Goal: Obtain resource: Obtain resource

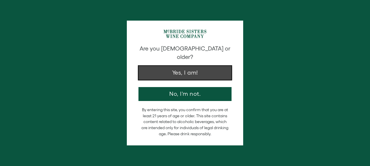
click at [203, 70] on button "Yes, I am!" at bounding box center [184, 73] width 93 height 14
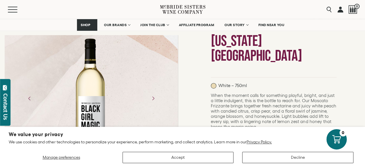
scroll to position [116, 0]
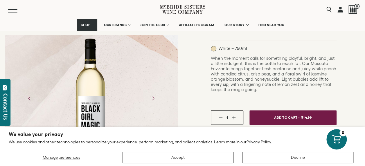
click at [94, 101] on div at bounding box center [91, 98] width 45 height 131
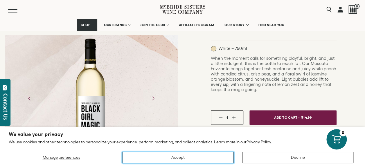
click at [179, 157] on button "Accept" at bounding box center [178, 157] width 111 height 11
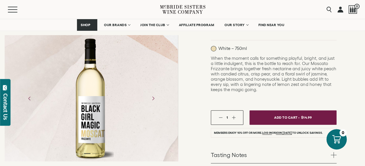
click at [95, 124] on div at bounding box center [91, 98] width 45 height 131
click at [94, 124] on div at bounding box center [91, 98] width 45 height 131
click at [151, 98] on icon "Next" at bounding box center [153, 98] width 10 height 10
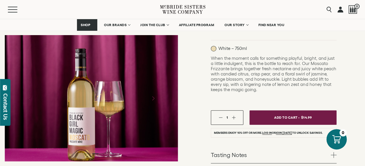
click at [151, 98] on icon "Next" at bounding box center [153, 98] width 10 height 10
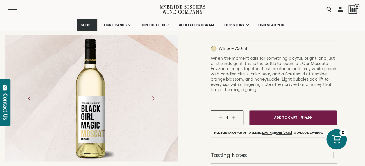
click at [151, 98] on icon "Next" at bounding box center [153, 98] width 10 height 10
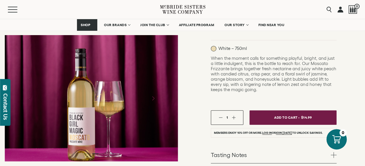
click at [151, 98] on icon "Next" at bounding box center [153, 98] width 10 height 10
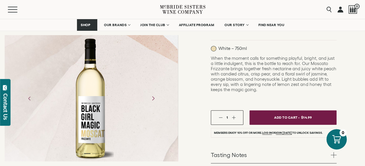
click at [151, 98] on icon "Next" at bounding box center [153, 98] width 10 height 10
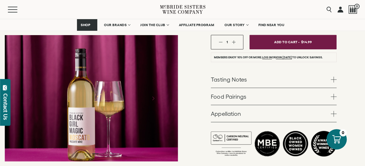
scroll to position [203, 0]
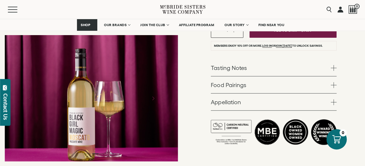
click at [333, 94] on link "Appellation" at bounding box center [274, 102] width 126 height 17
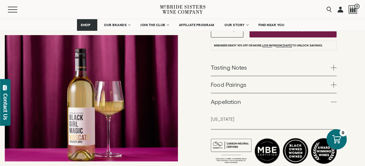
click at [334, 82] on span at bounding box center [334, 85] width 6 height 6
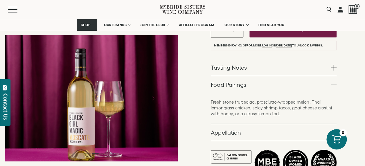
click at [332, 65] on span at bounding box center [334, 68] width 6 height 6
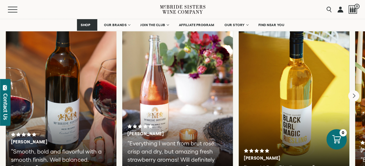
scroll to position [1379, 0]
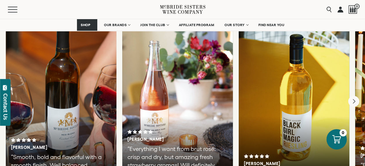
click at [17, 5] on div "Menu" at bounding box center [84, 9] width 152 height 19
click at [15, 9] on button "Menu" at bounding box center [18, 10] width 21 height 6
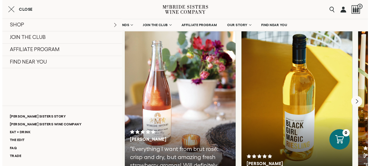
scroll to position [1379, 0]
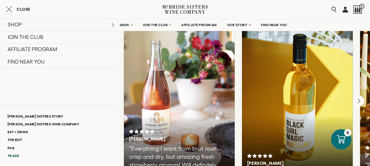
click at [17, 156] on link "Trade" at bounding box center [59, 156] width 119 height 8
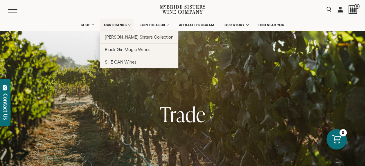
click at [125, 24] on span "OUR BRANDS" at bounding box center [115, 25] width 23 height 4
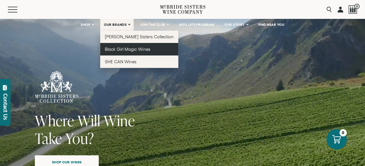
click at [126, 49] on span "Black Girl Magic Wines" at bounding box center [127, 49] width 45 height 5
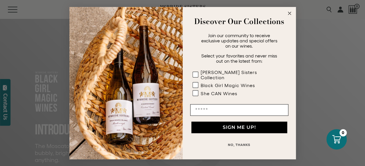
click at [291, 15] on circle "Close dialog" at bounding box center [289, 13] width 7 height 7
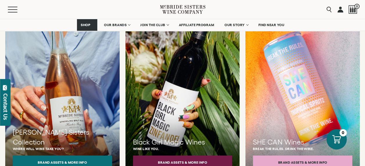
scroll to position [523, 0]
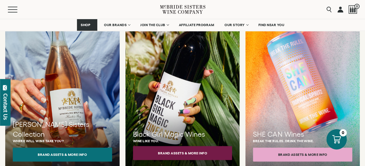
click at [178, 147] on button "Brand Assets & More Info" at bounding box center [182, 153] width 99 height 14
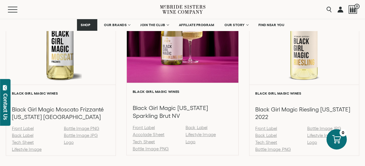
scroll to position [523, 0]
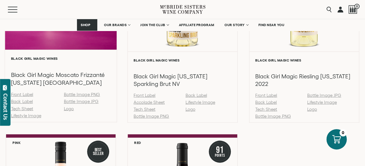
click at [23, 109] on link "Tech Sheet" at bounding box center [22, 108] width 22 height 5
click at [27, 103] on link "Back Label" at bounding box center [22, 101] width 22 height 5
